Goal: Information Seeking & Learning: Find specific page/section

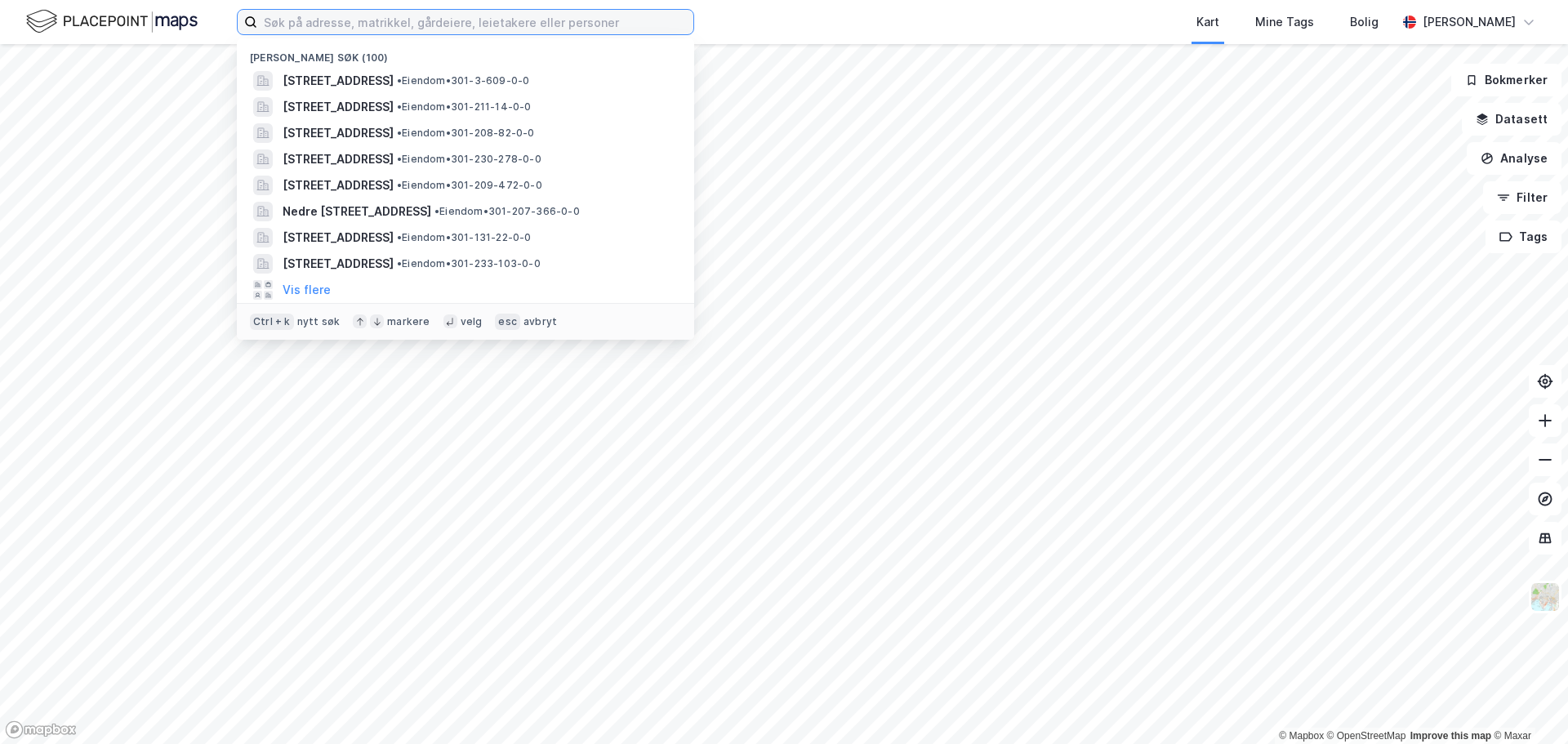
click at [271, 30] on input at bounding box center [475, 22] width 436 height 25
paste input "[PHONE_NUMBER]"
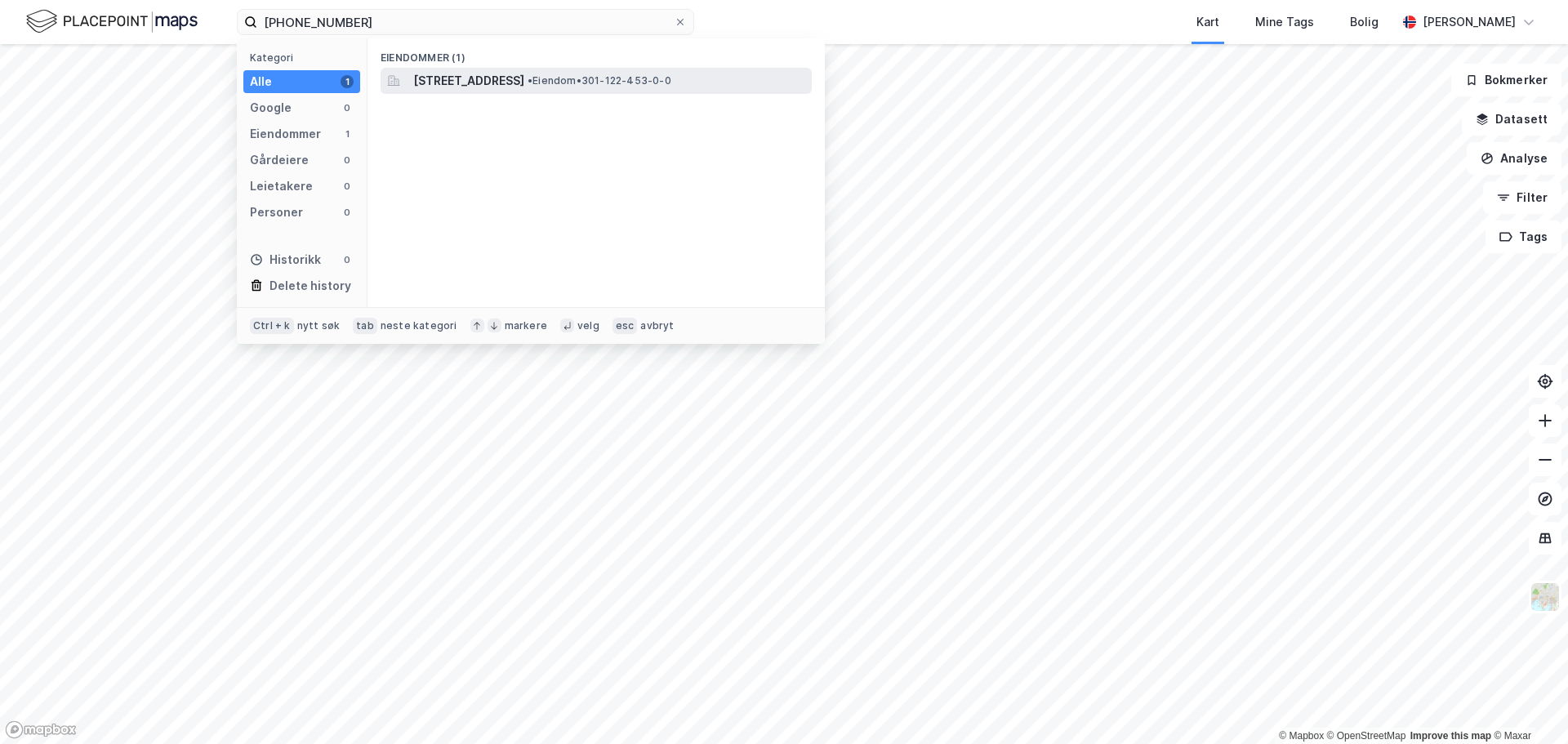
click at [524, 82] on span "[STREET_ADDRESS]" at bounding box center [469, 81] width 111 height 20
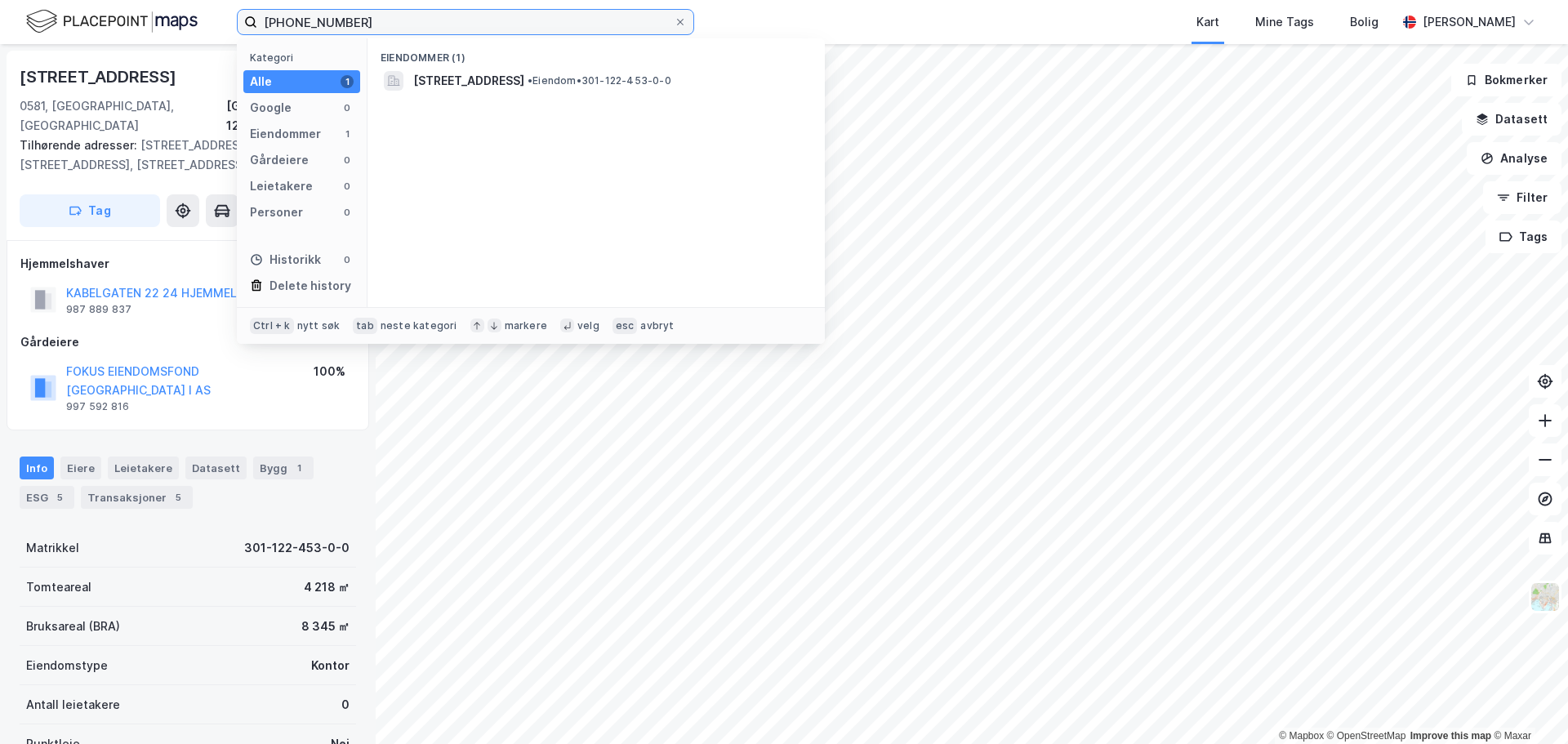
drag, startPoint x: 382, startPoint y: 10, endPoint x: 197, endPoint y: 41, distance: 187.6
click at [197, 41] on div "[PHONE_NUMBER] Kategori Alle 1 Google 0 Eiendommer 1 Gårdeiere 0 Leietakere 0 P…" at bounding box center [784, 22] width 1568 height 44
paste input "88-311"
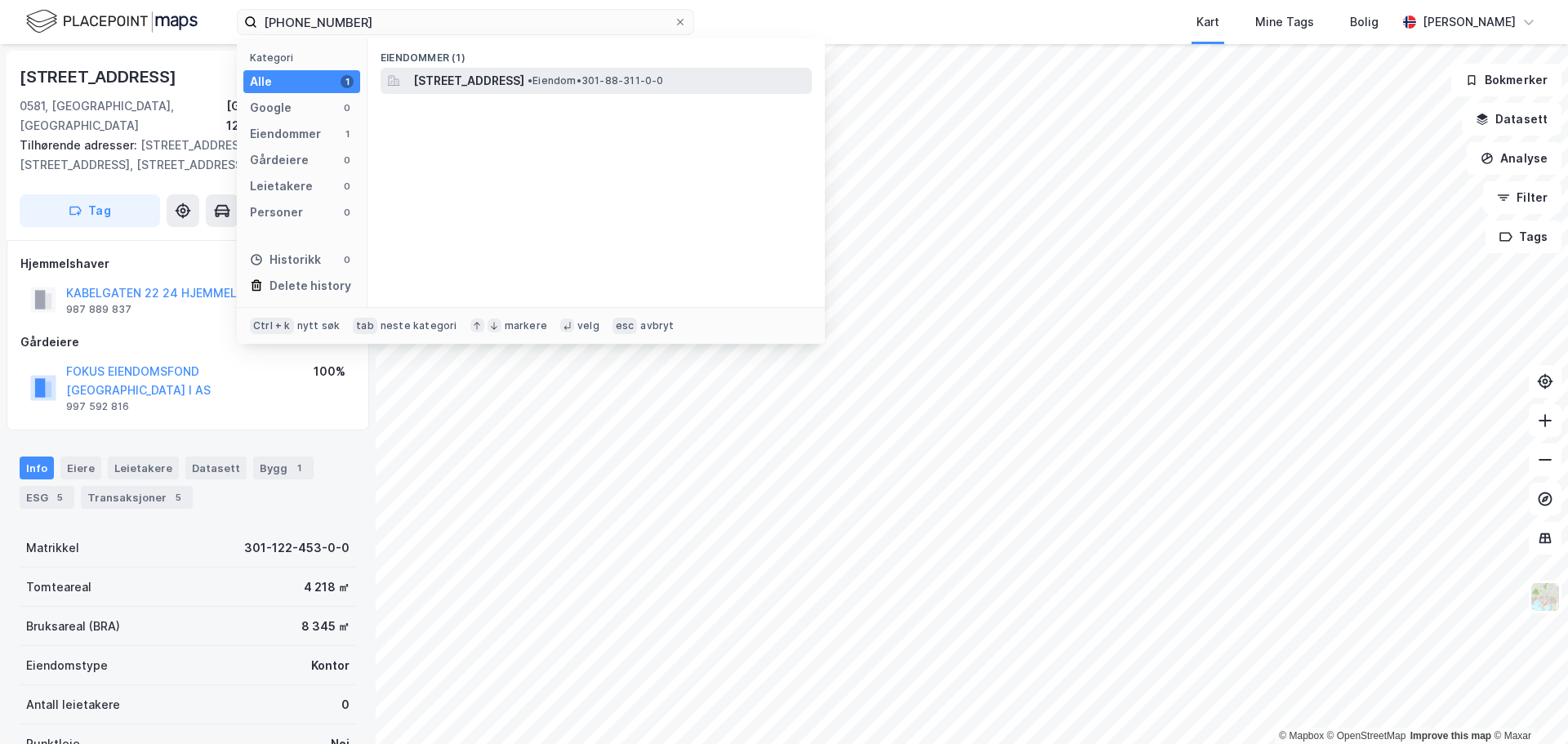
click at [398, 69] on div "[STREET_ADDRESS] • Eiendom • 301-88-311-0-0" at bounding box center [596, 80] width 432 height 26
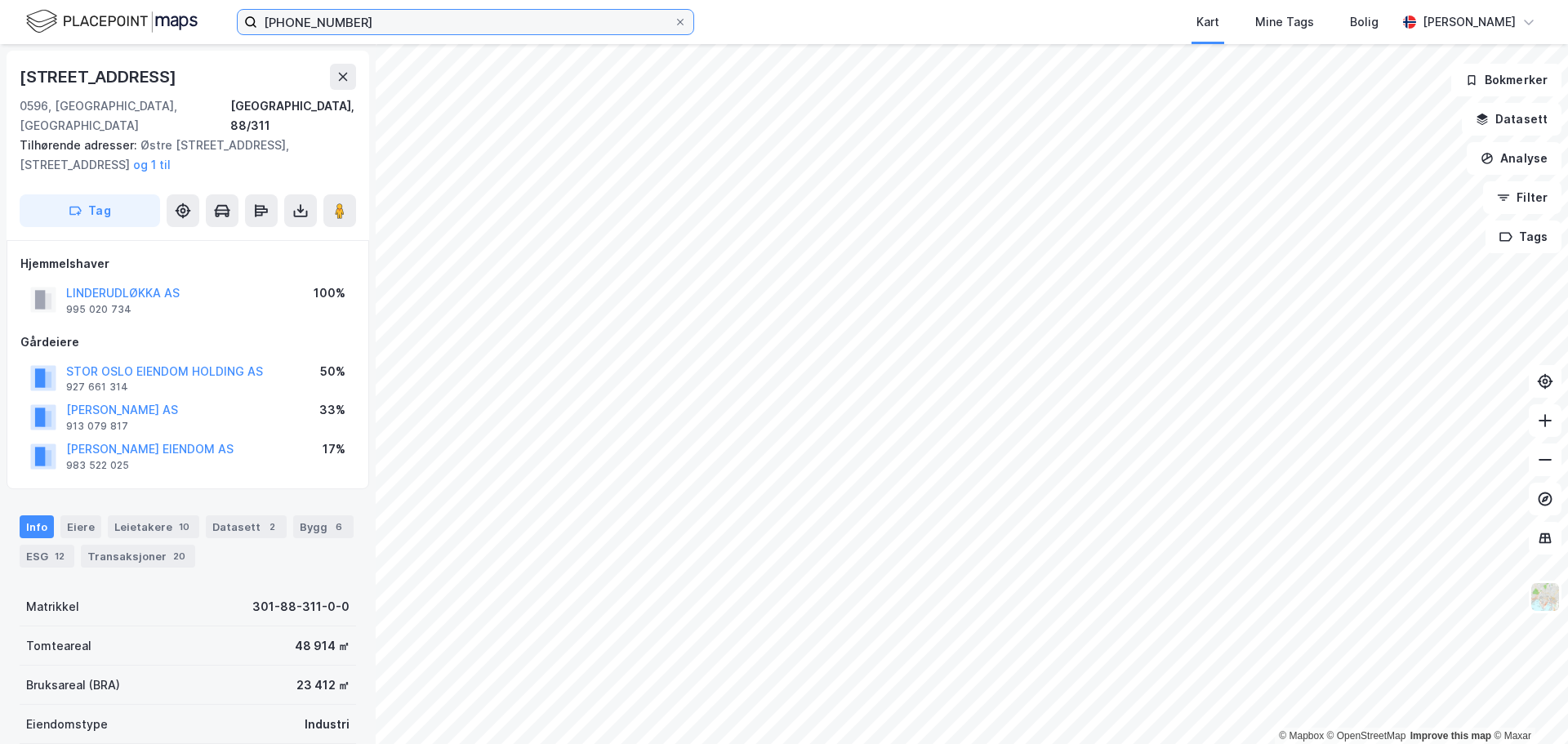
click at [373, 14] on input "[PHONE_NUMBER]" at bounding box center [465, 22] width 416 height 25
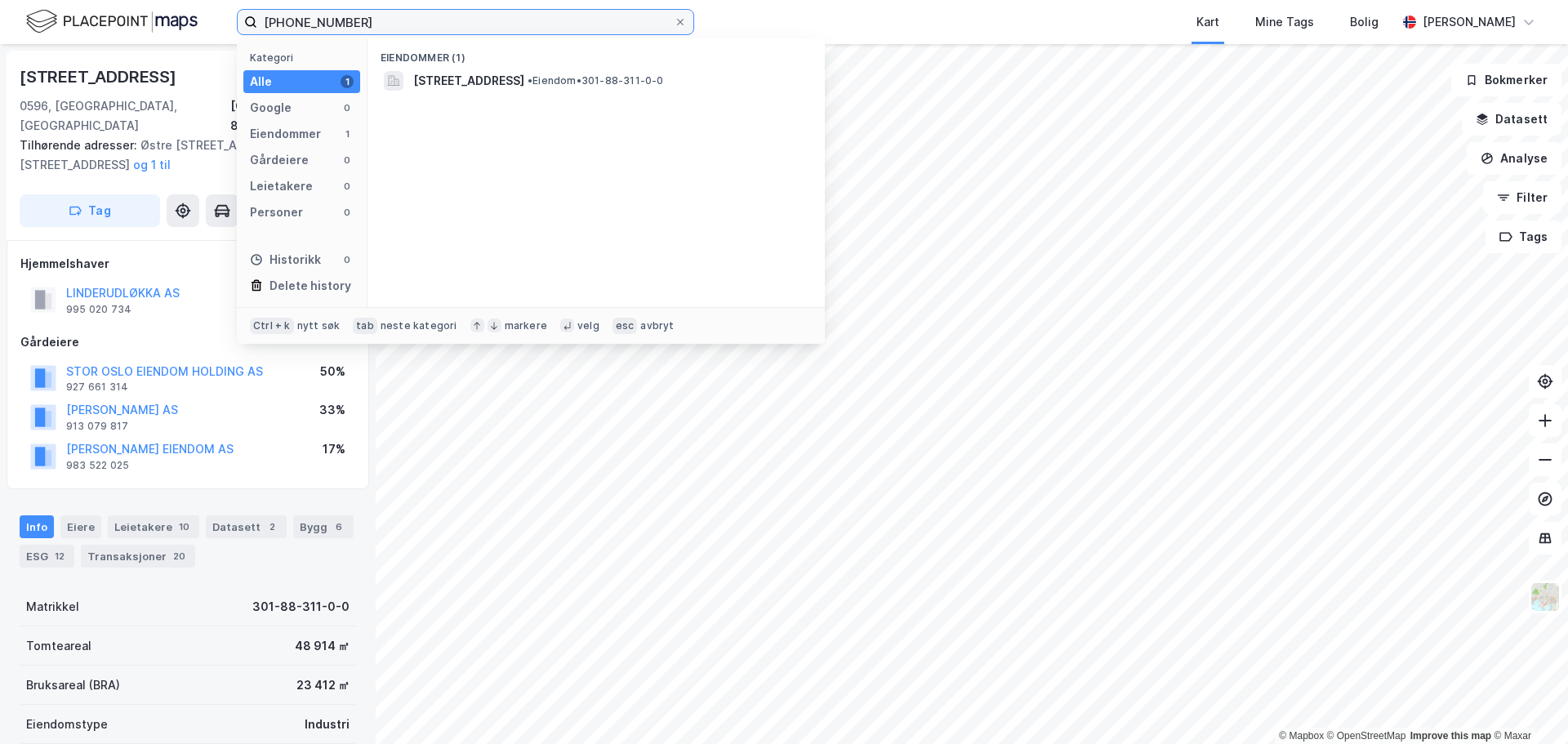
click at [373, 14] on input "[PHONE_NUMBER]" at bounding box center [465, 22] width 416 height 25
paste input "59-234"
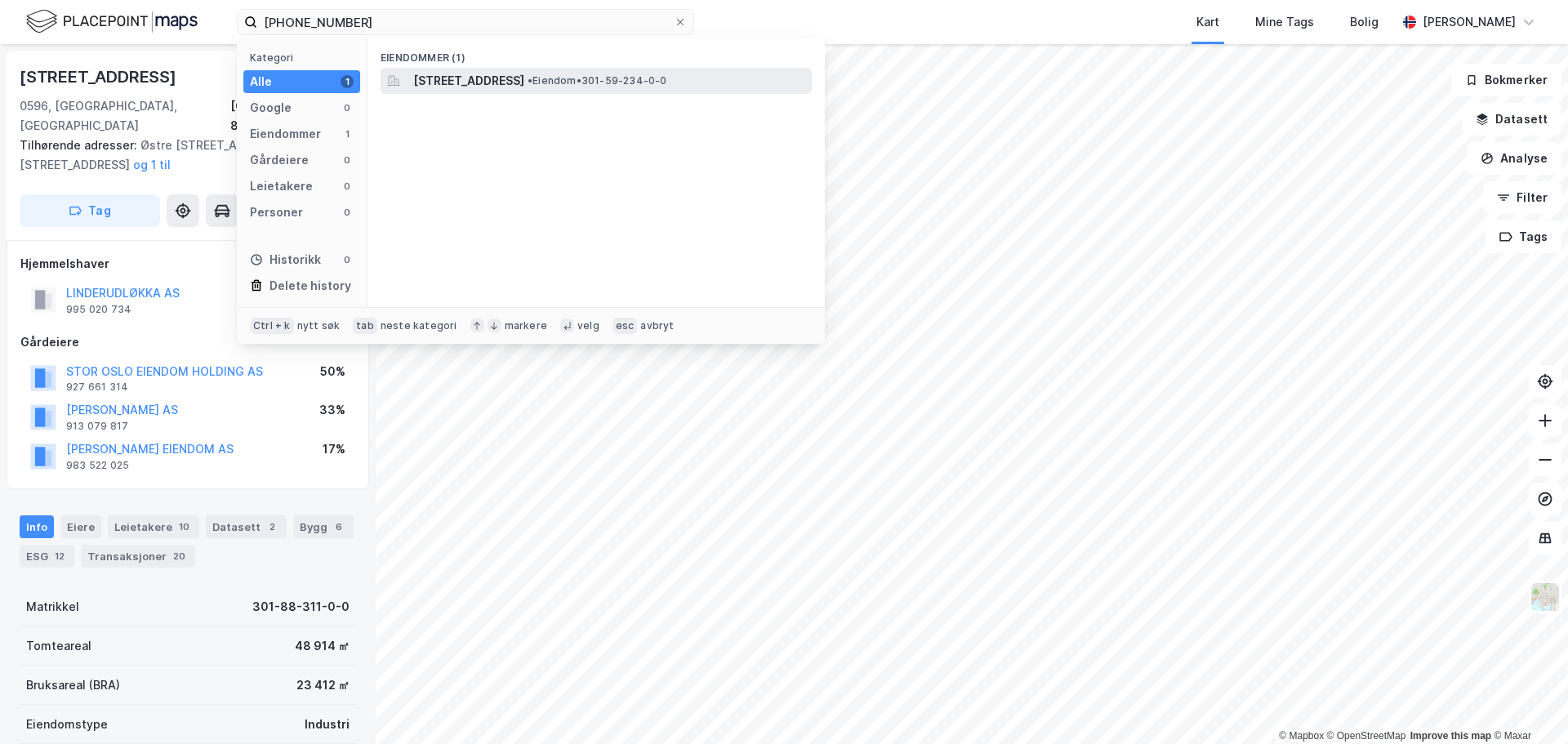
click at [524, 81] on span "[STREET_ADDRESS]" at bounding box center [469, 81] width 111 height 20
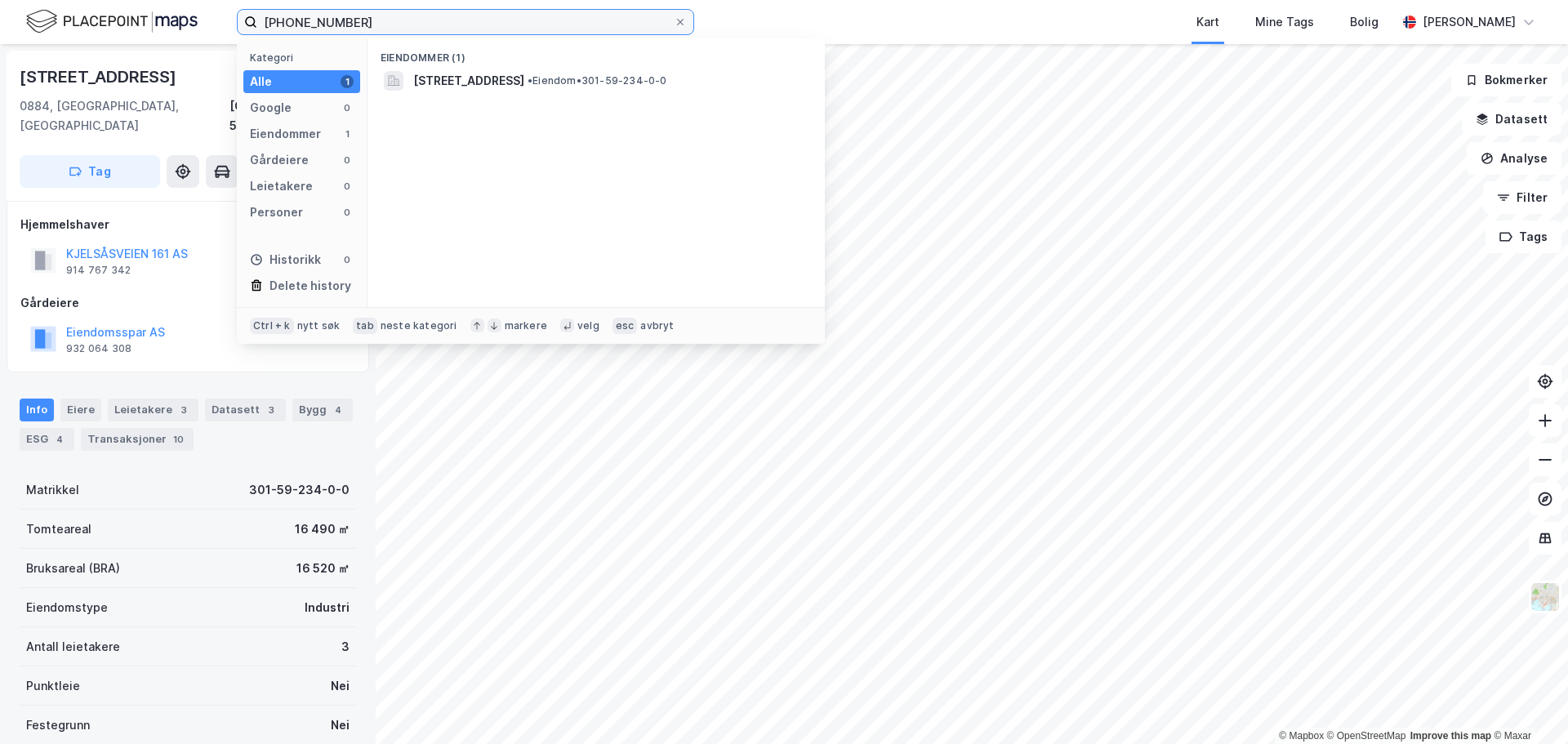
drag, startPoint x: 397, startPoint y: 26, endPoint x: 18, endPoint y: 16, distance: 379.1
click at [18, 16] on div "[PHONE_NUMBER] Kategori Alle 1 Google 0 Eiendommer 1 Gårdeiere 0 Leietakere 0 P…" at bounding box center [784, 22] width 1568 height 44
paste input "88-311"
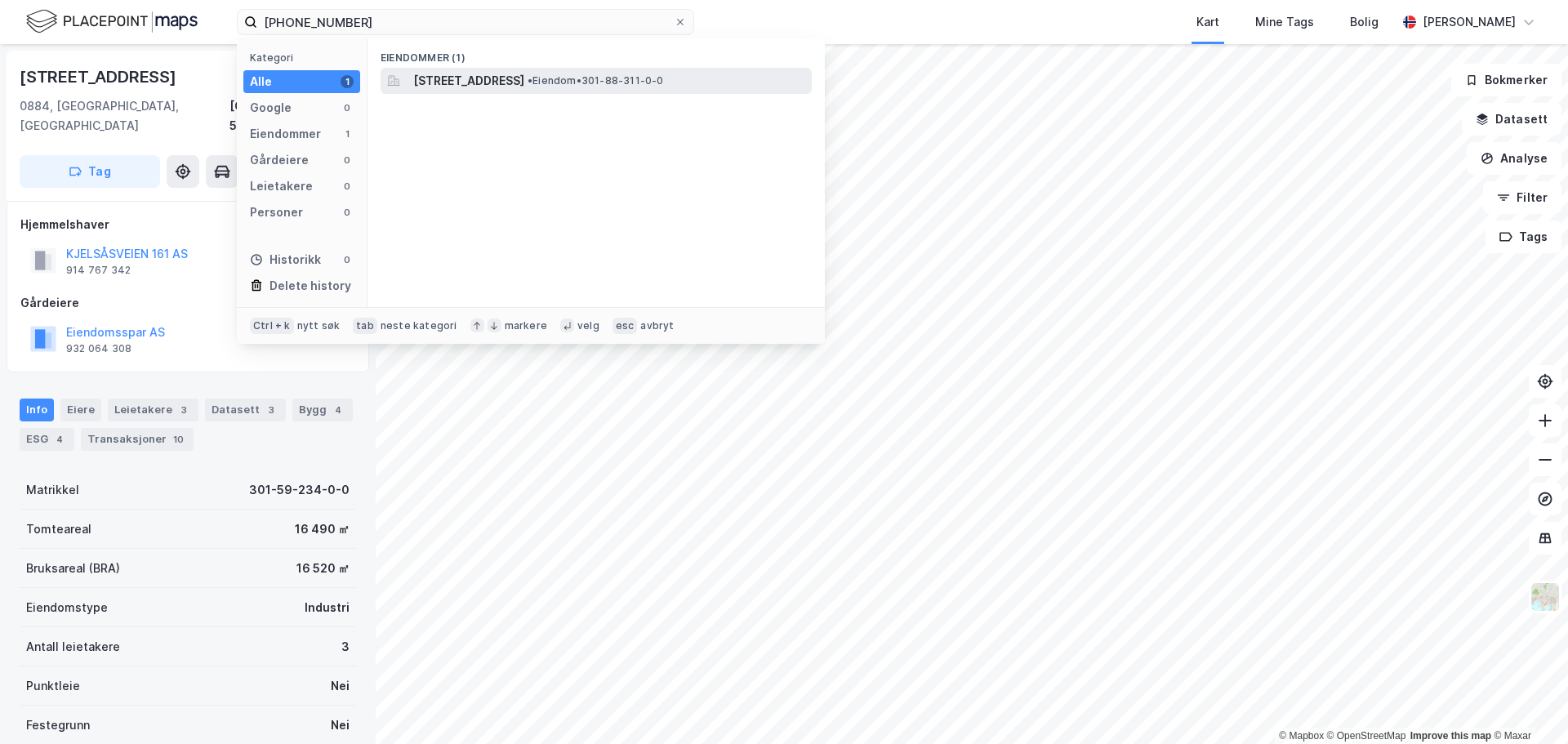
click at [524, 74] on span "[STREET_ADDRESS]" at bounding box center [469, 81] width 111 height 20
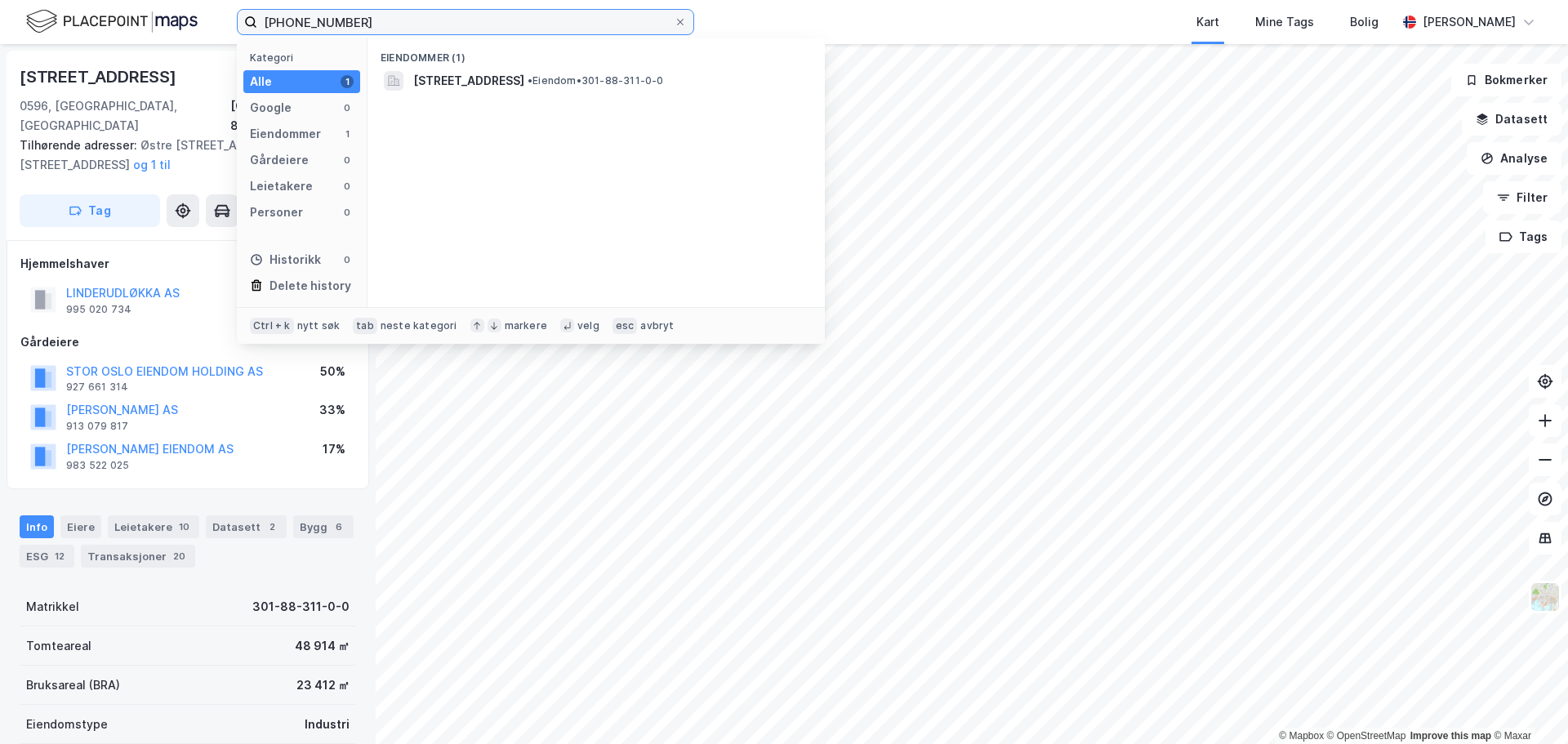
drag, startPoint x: 370, startPoint y: 28, endPoint x: 178, endPoint y: 37, distance: 192.2
click at [178, 37] on div "[PHONE_NUMBER] Kategori Alle 1 Google 0 Eiendommer 1 Gårdeiere 0 Leietakere 0 P…" at bounding box center [784, 22] width 1568 height 44
paste input "59-234"
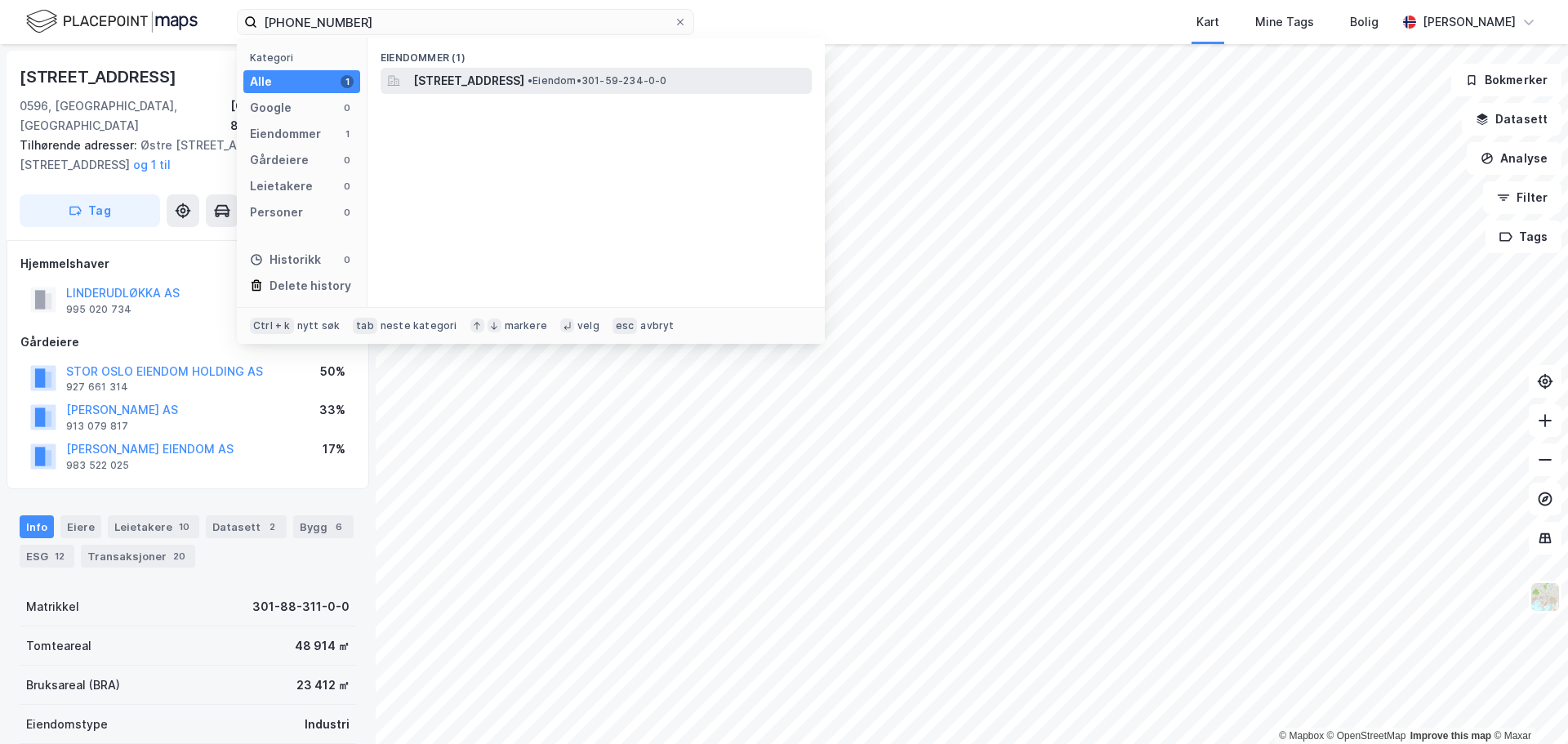
click at [473, 68] on div "[STREET_ADDRESS] • Eiendom • 301-59-234-0-0" at bounding box center [596, 80] width 432 height 26
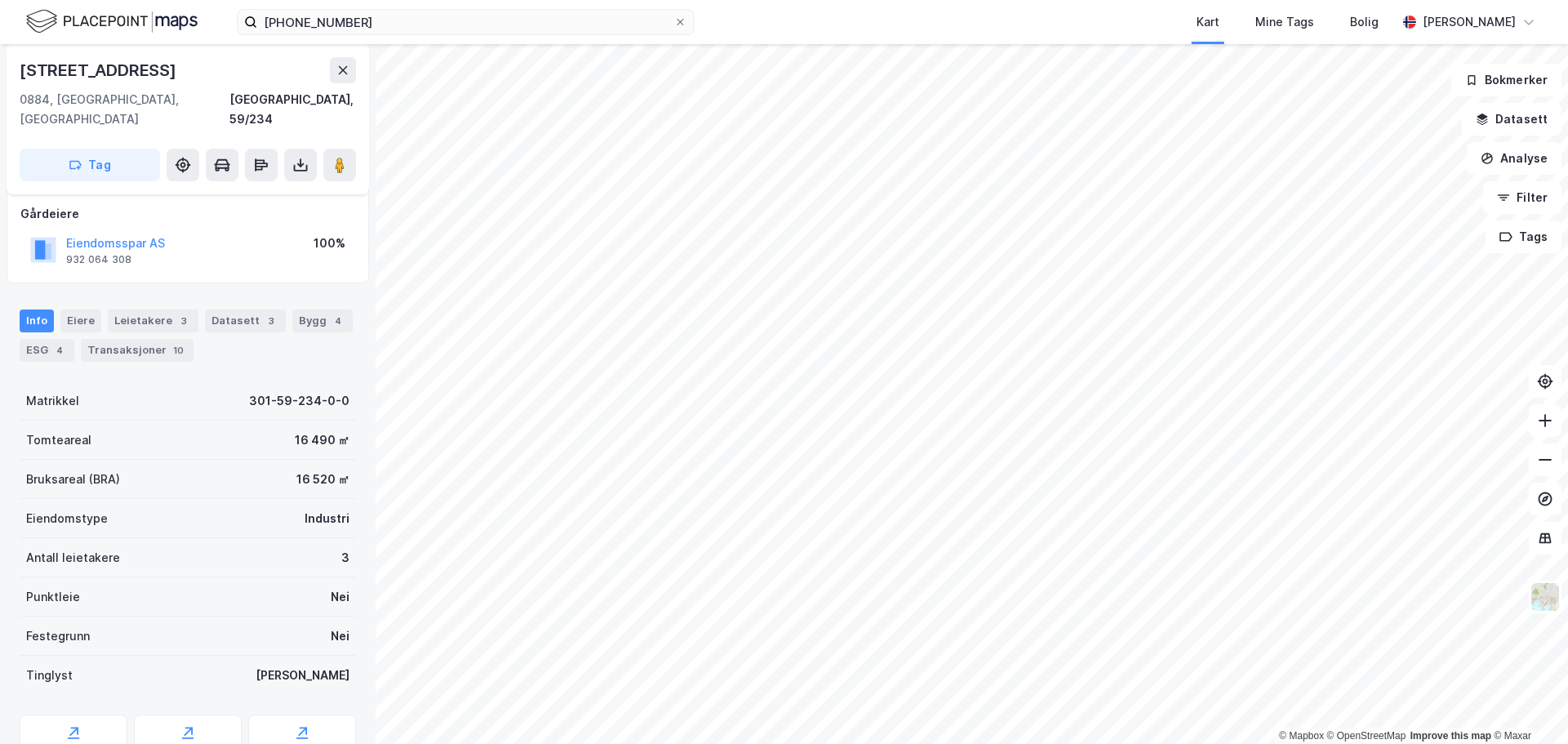
scroll to position [146, 0]
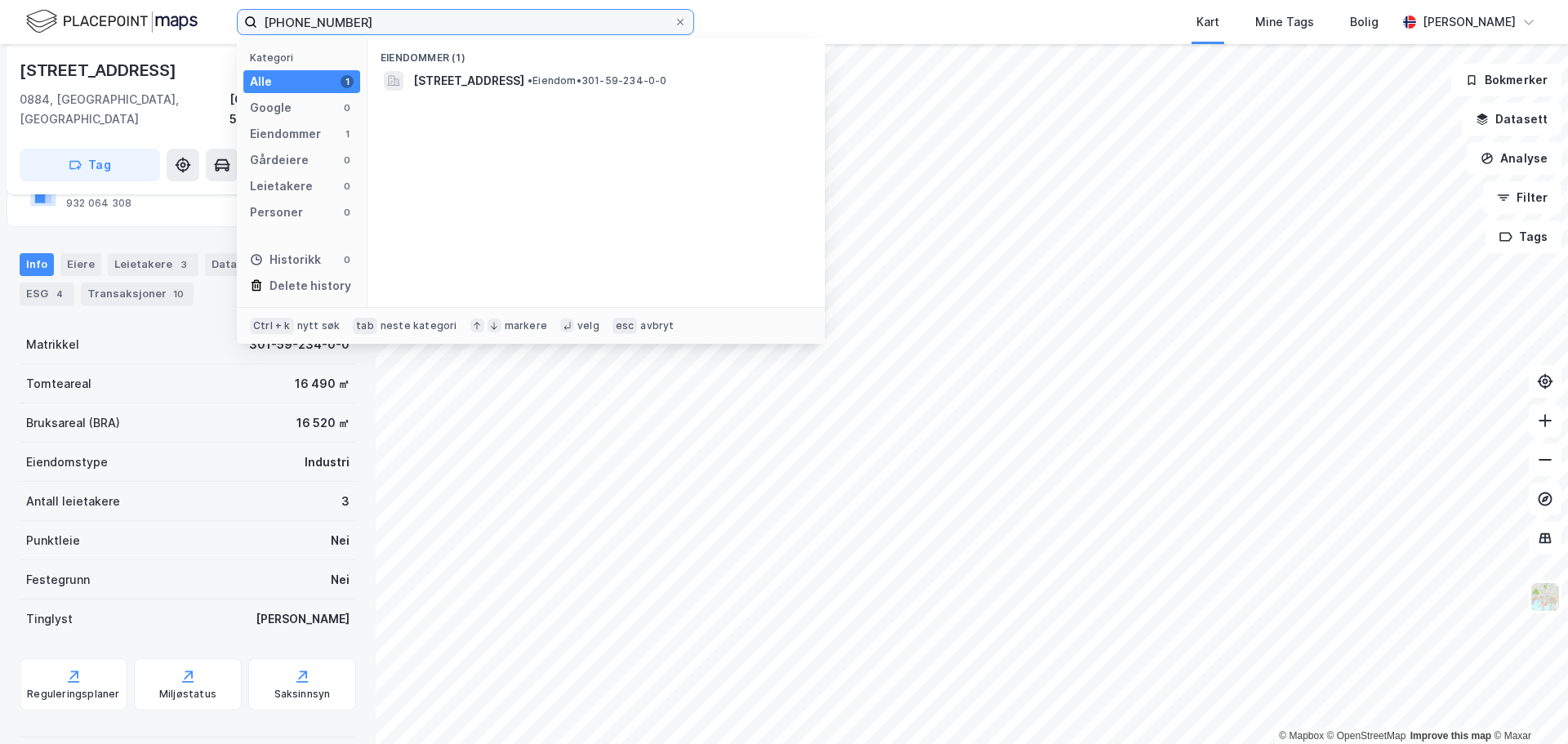
drag, startPoint x: 381, startPoint y: 23, endPoint x: 211, endPoint y: 23, distance: 170.0
click at [211, 23] on div "[PHONE_NUMBER] Kategori Alle 1 Google 0 Eiendommer 1 Gårdeiere 0 Leietakere 0 P…" at bounding box center [784, 22] width 1568 height 44
paste input
type input "[PHONE_NUMBER]"
